Goal: Task Accomplishment & Management: Use online tool/utility

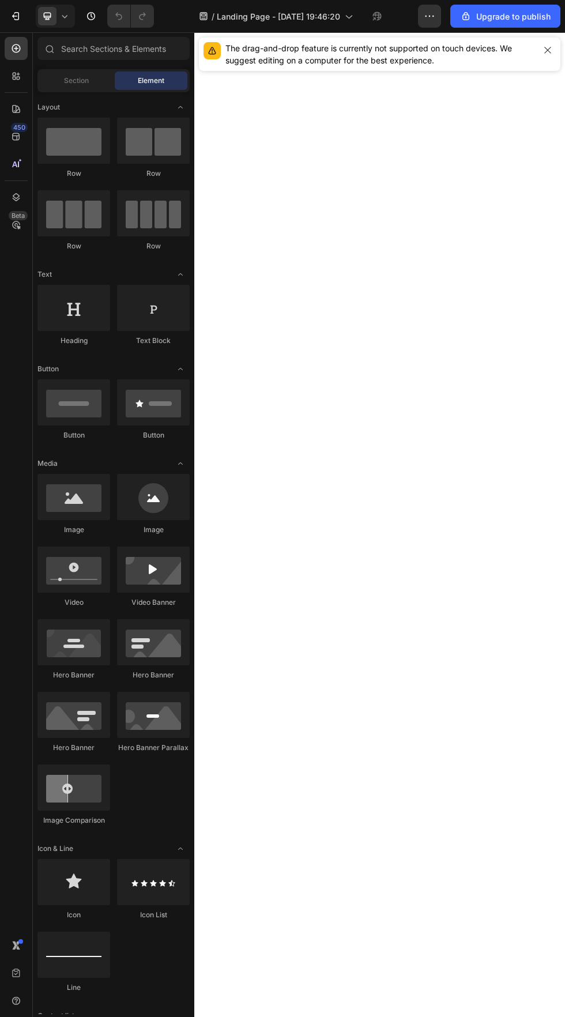
click at [420, 14] on button "button" at bounding box center [429, 16] width 23 height 23
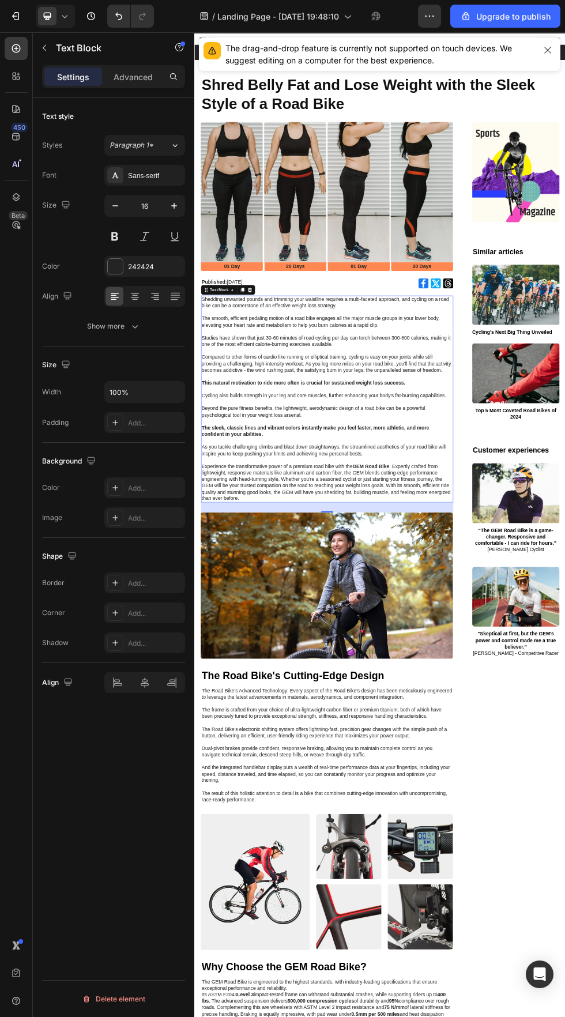
click at [174, 42] on button "button" at bounding box center [179, 47] width 18 height 18
click at [327, 16] on span "Landing Page - Aug 26, 19:48:10" at bounding box center [278, 16] width 122 height 12
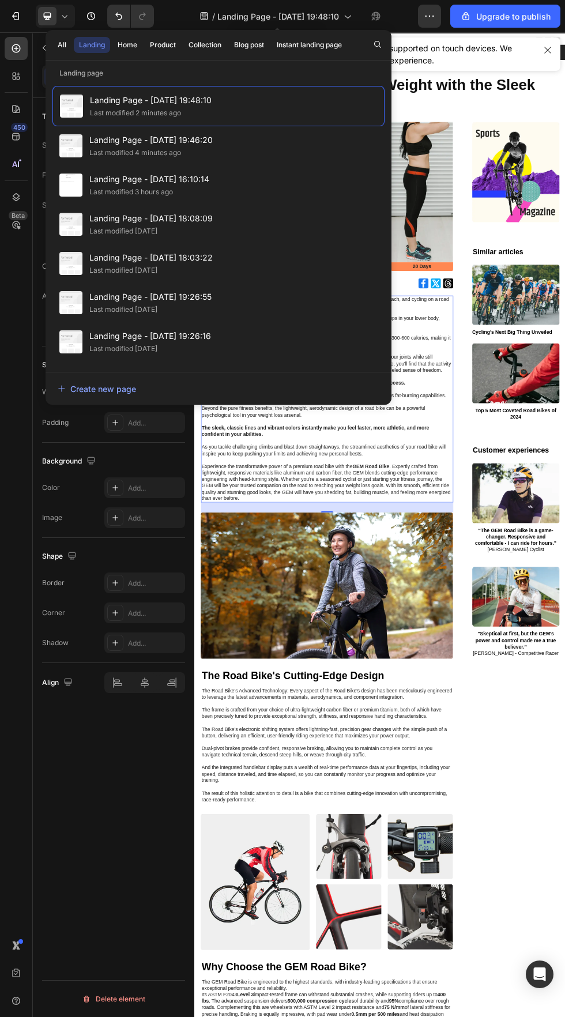
click at [131, 90] on div "Landing Page - Aug 26, 19:48:10 Last modified 2 minutes ago" at bounding box center [218, 106] width 332 height 40
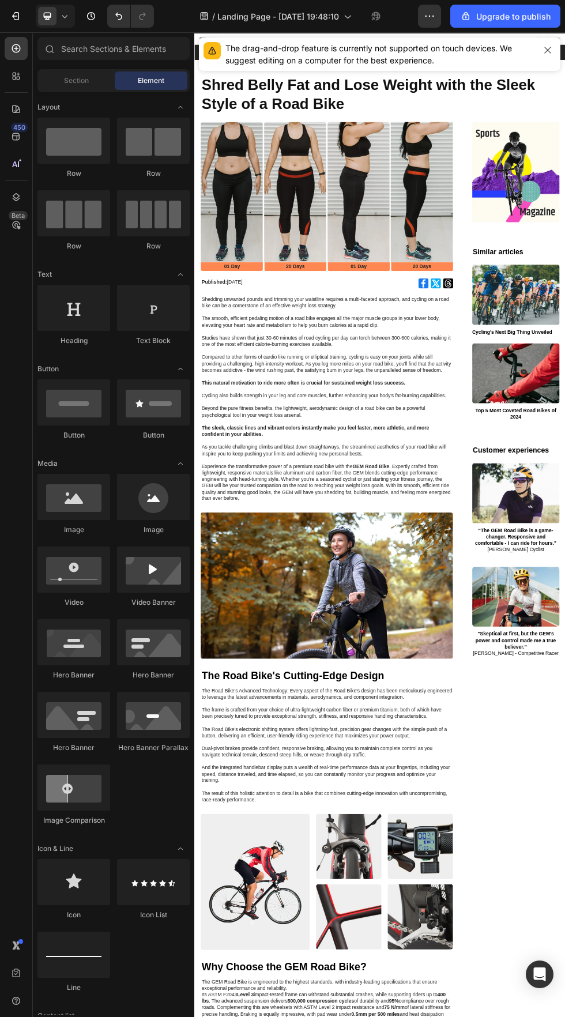
click at [74, 323] on div at bounding box center [73, 308] width 73 height 46
